Goal: Transaction & Acquisition: Purchase product/service

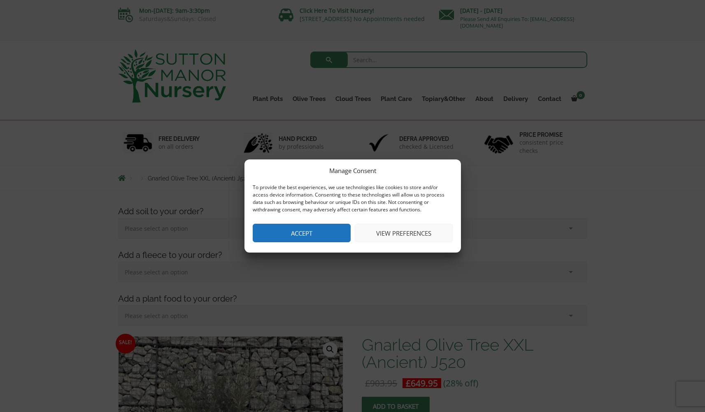
click at [334, 224] on button "Accept" at bounding box center [302, 232] width 98 height 19
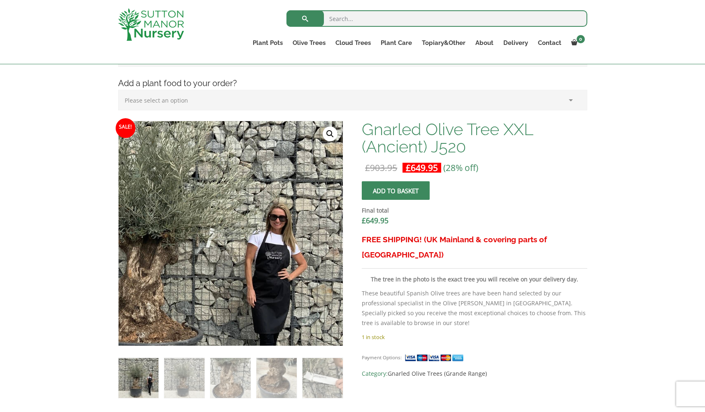
scroll to position [258, 0]
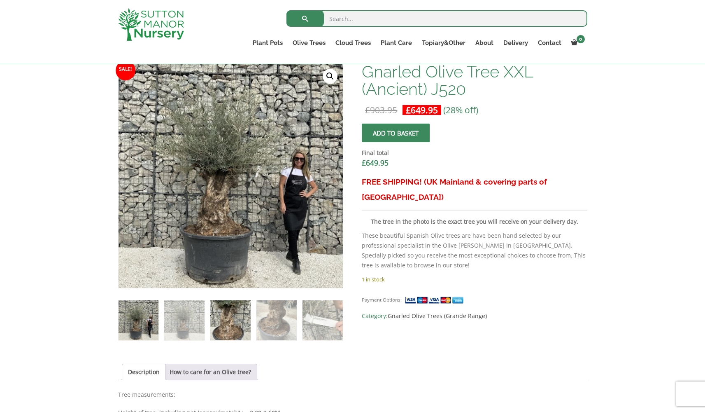
click at [214, 326] on img at bounding box center [230, 320] width 40 height 40
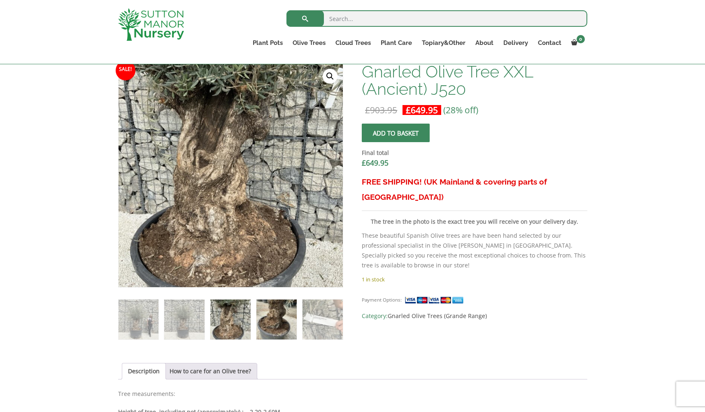
click at [284, 327] on img at bounding box center [276, 319] width 40 height 40
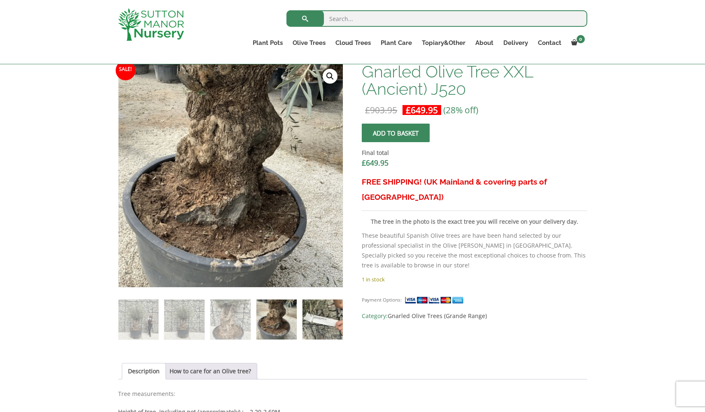
click at [328, 327] on img at bounding box center [322, 319] width 40 height 40
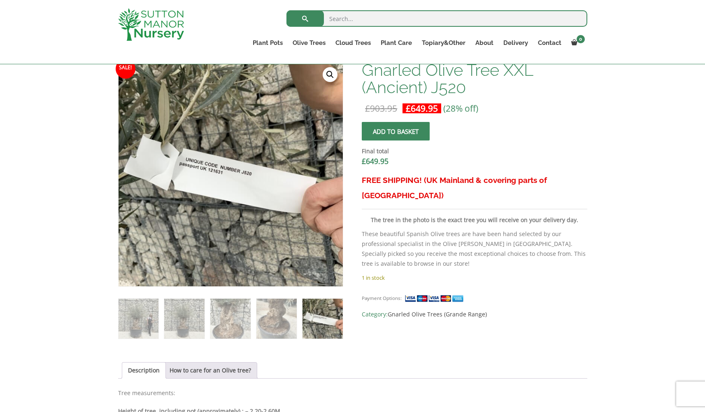
scroll to position [263, 0]
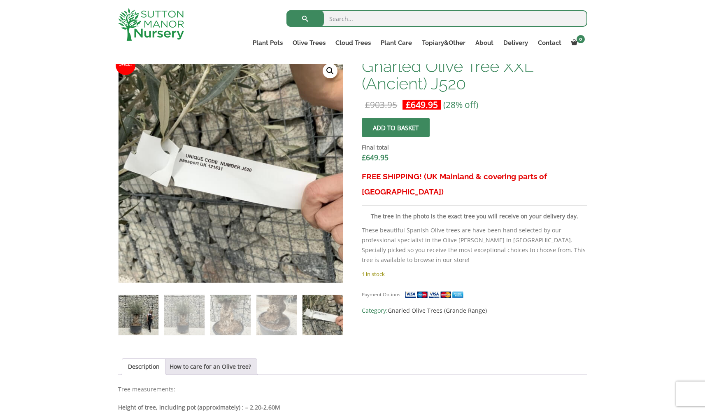
click at [128, 305] on img at bounding box center [139, 315] width 40 height 40
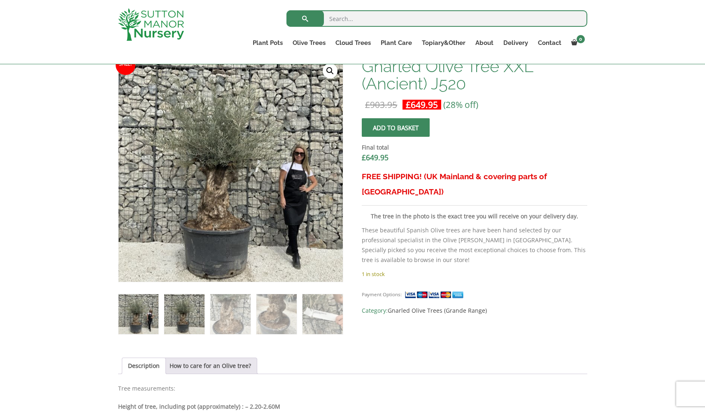
click at [177, 315] on img at bounding box center [184, 314] width 40 height 40
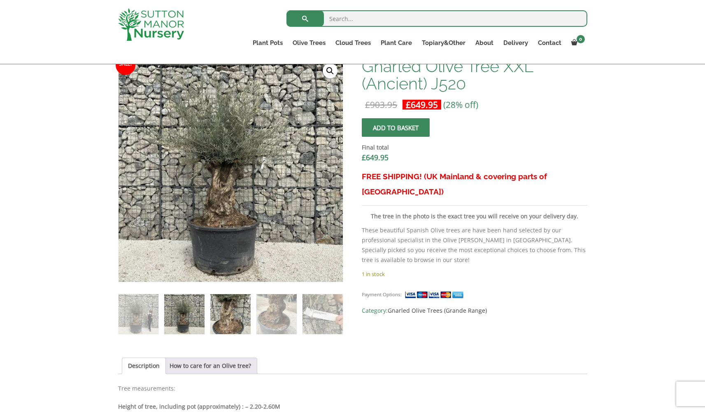
click at [239, 311] on img at bounding box center [230, 314] width 40 height 40
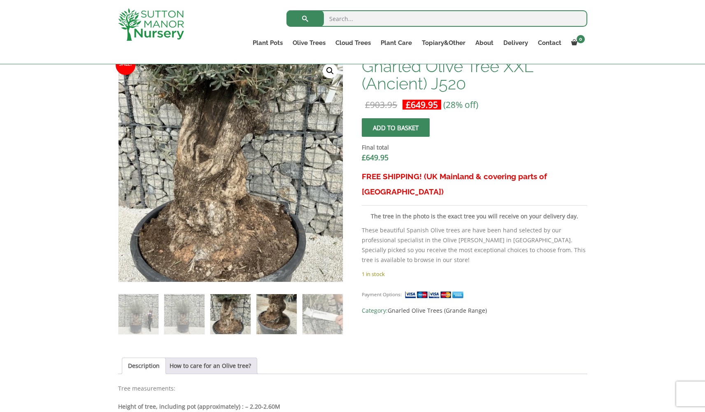
click at [265, 311] on img at bounding box center [276, 314] width 40 height 40
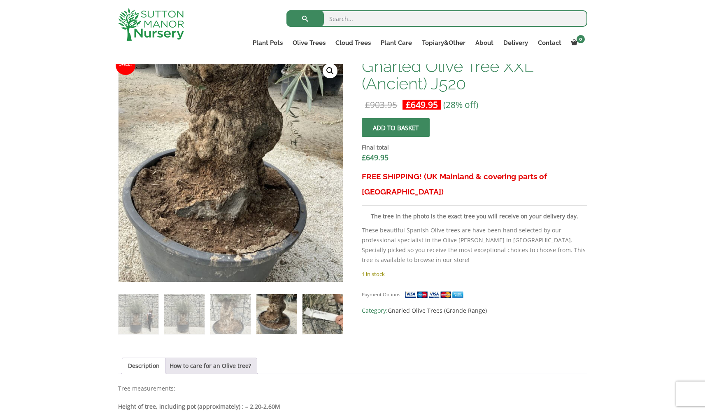
click at [309, 310] on img at bounding box center [322, 314] width 40 height 40
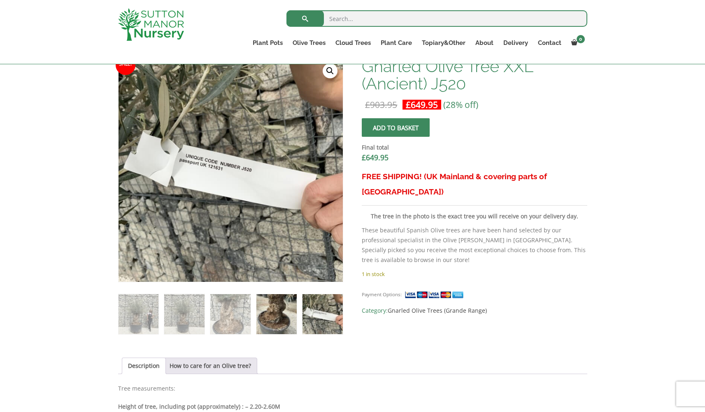
click at [280, 311] on img at bounding box center [276, 314] width 40 height 40
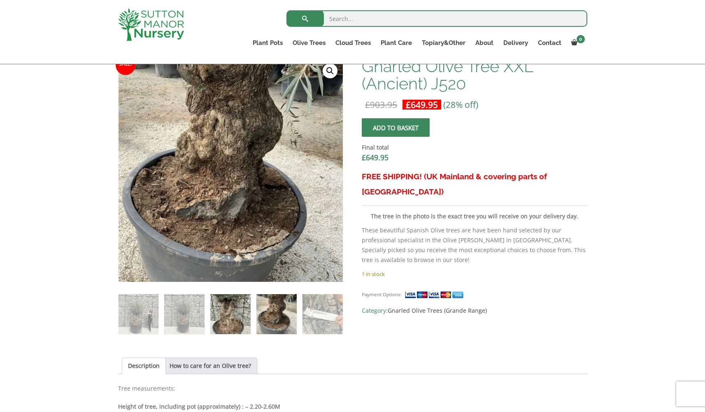
click at [240, 310] on img at bounding box center [230, 314] width 40 height 40
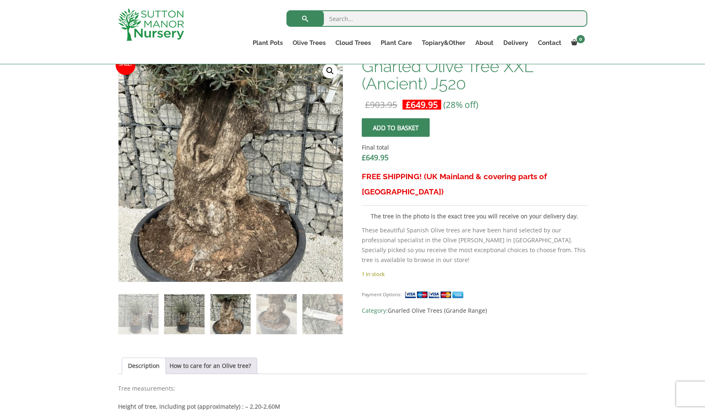
click at [198, 311] on img at bounding box center [184, 314] width 40 height 40
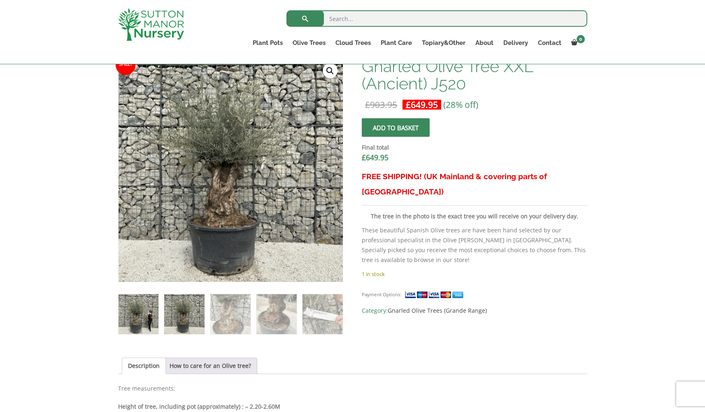
click at [146, 312] on img at bounding box center [139, 314] width 40 height 40
